Goal: Task Accomplishment & Management: Manage account settings

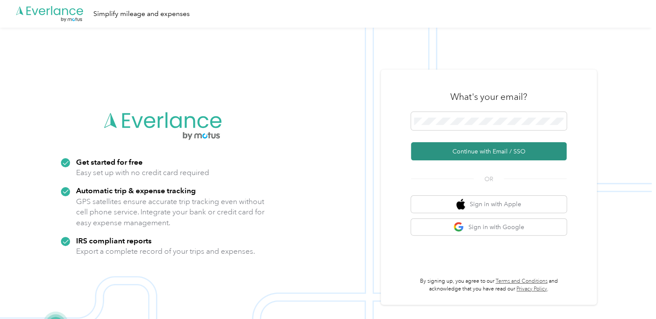
click at [466, 151] on button "Continue with Email / SSO" at bounding box center [489, 151] width 156 height 18
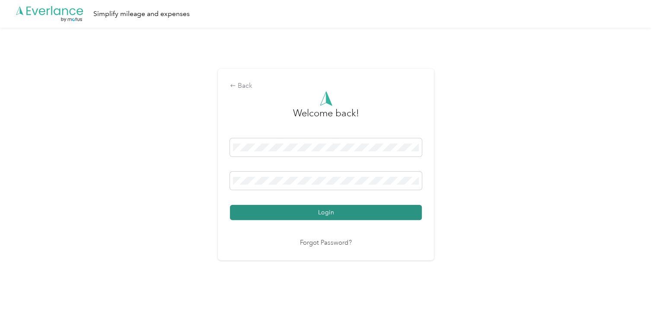
click at [333, 215] on button "Login" at bounding box center [326, 212] width 192 height 15
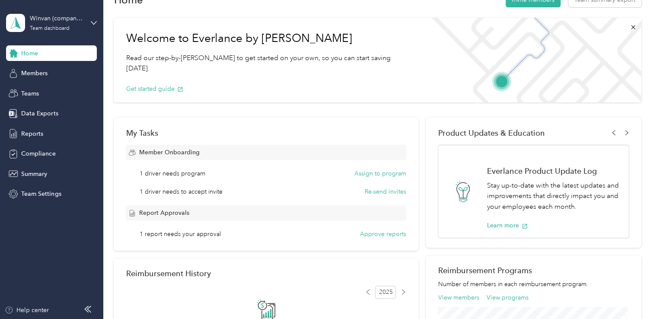
scroll to position [43, 0]
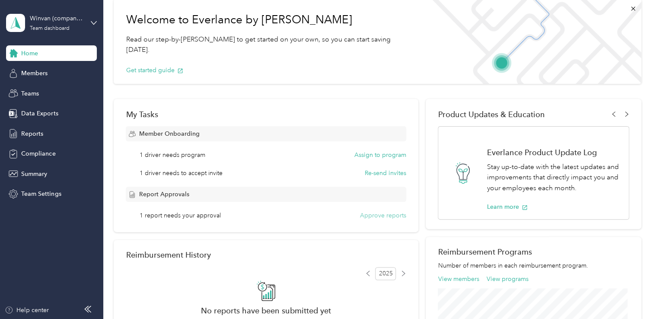
click at [368, 216] on button "Approve reports" at bounding box center [383, 215] width 46 height 9
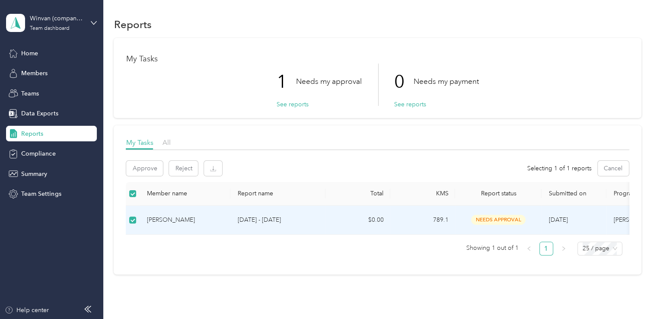
click at [484, 217] on span "needs approval" at bounding box center [498, 220] width 54 height 10
click at [544, 253] on link "1" at bounding box center [546, 248] width 13 height 13
click at [294, 105] on button "See reports" at bounding box center [292, 104] width 32 height 9
click at [30, 75] on span "Members" at bounding box center [34, 73] width 26 height 9
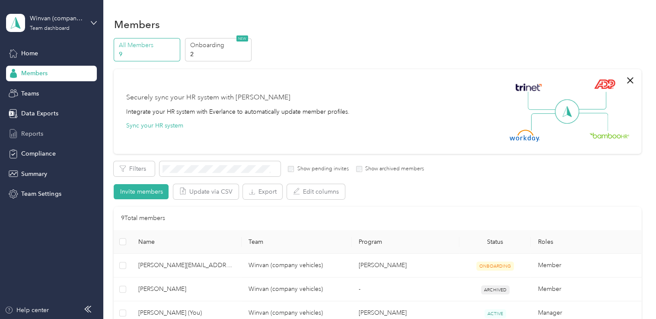
click at [31, 132] on span "Reports" at bounding box center [32, 133] width 22 height 9
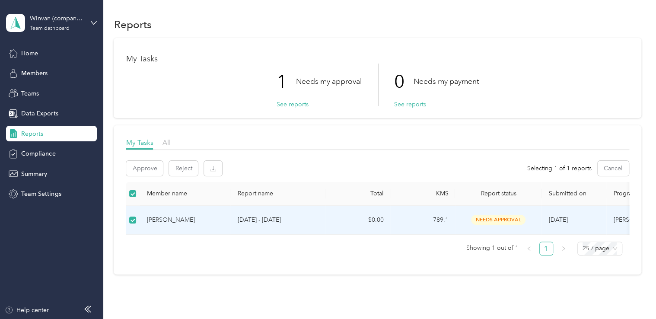
click at [494, 219] on span "needs approval" at bounding box center [498, 220] width 54 height 10
drag, startPoint x: 494, startPoint y: 219, endPoint x: 487, endPoint y: 219, distance: 6.9
click at [489, 219] on span "needs approval" at bounding box center [498, 220] width 54 height 10
click at [34, 115] on span "Data Exports" at bounding box center [39, 113] width 37 height 9
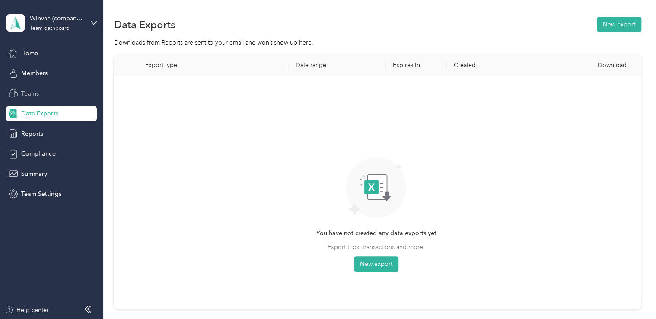
click at [28, 96] on span "Teams" at bounding box center [30, 93] width 18 height 9
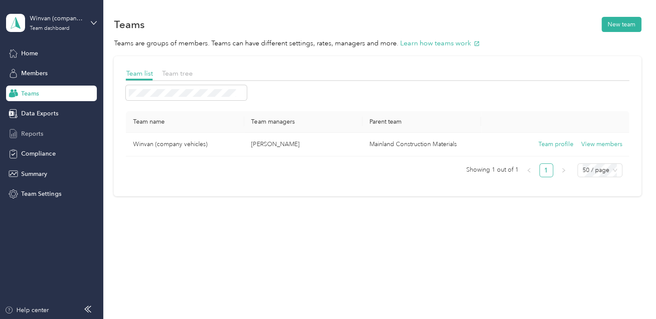
click at [34, 134] on span "Reports" at bounding box center [32, 133] width 22 height 9
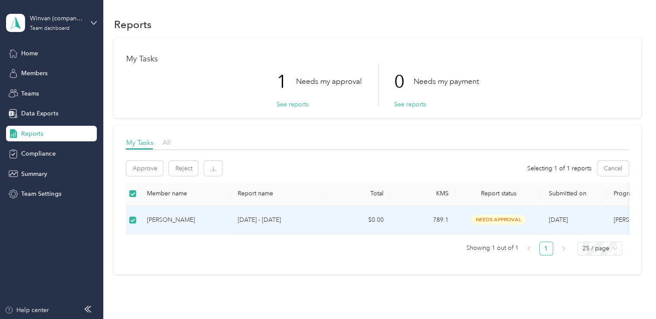
drag, startPoint x: 500, startPoint y: 217, endPoint x: 408, endPoint y: 271, distance: 106.5
click at [408, 271] on div "My Tasks All Approve Reject Selecting 1 of 1 reports Cancel Member name Report …" at bounding box center [377, 199] width 527 height 149
click at [146, 167] on button "Approve" at bounding box center [144, 168] width 37 height 15
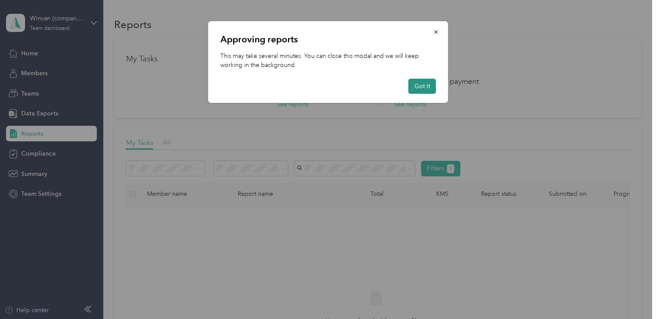
click at [421, 87] on button "Got it" at bounding box center [422, 86] width 28 height 15
